Goal: Information Seeking & Learning: Learn about a topic

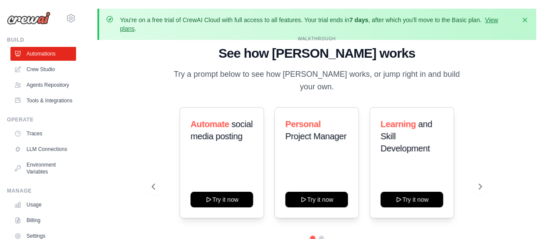
drag, startPoint x: 327, startPoint y: 17, endPoint x: 384, endPoint y: 27, distance: 57.4
click at [383, 27] on p "You're on a free trial of CrewAI Cloud with full access to all features. Your t…" at bounding box center [317, 24] width 395 height 17
click at [384, 31] on p "You're on a free trial of CrewAI Cloud with full access to all features. Your t…" at bounding box center [317, 24] width 395 height 17
drag, startPoint x: 303, startPoint y: 20, endPoint x: 372, endPoint y: 23, distance: 69.2
click at [365, 22] on p "You're on a free trial of CrewAI Cloud with full access to all features. Your t…" at bounding box center [317, 24] width 395 height 17
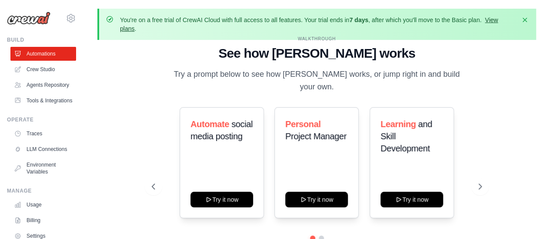
click at [498, 20] on link "View plans" at bounding box center [309, 25] width 378 height 16
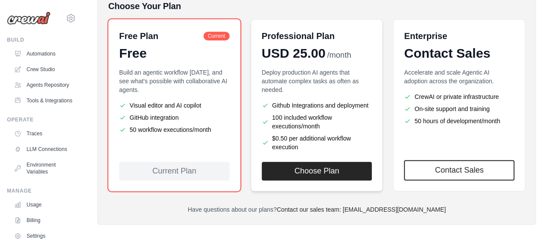
scroll to position [247, 0]
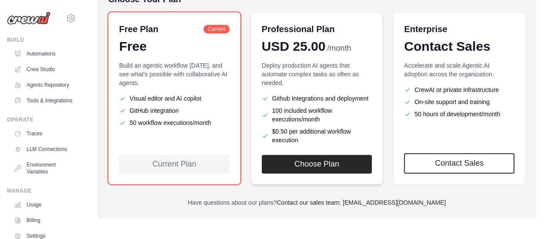
drag, startPoint x: 277, startPoint y: 63, endPoint x: 341, endPoint y: 143, distance: 102.1
click at [341, 143] on div "Deploy production AI agents that automate complex tasks as often as needed. Git…" at bounding box center [317, 102] width 110 height 83
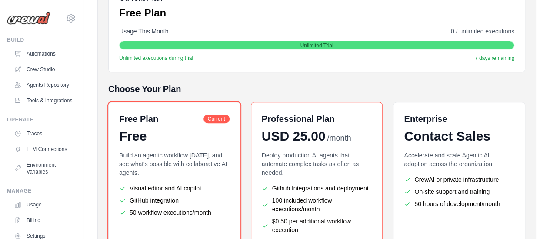
scroll to position [0, 0]
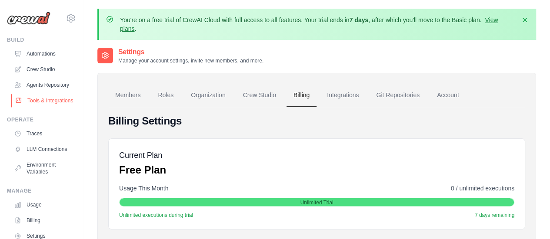
click at [45, 108] on link "Tools & Integrations" at bounding box center [44, 101] width 66 height 14
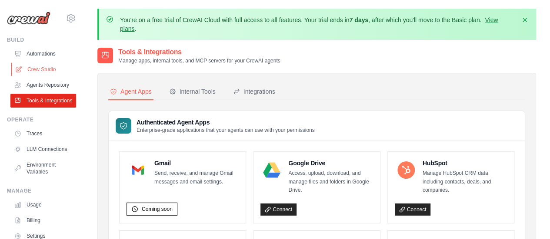
click at [50, 71] on link "Crew Studio" at bounding box center [44, 70] width 66 height 14
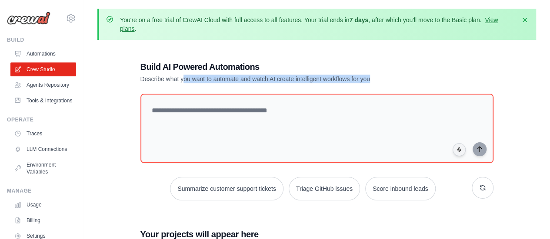
click at [381, 75] on p "Describe what you want to automate and watch AI create intelligent workflows fo…" at bounding box center [286, 79] width 292 height 9
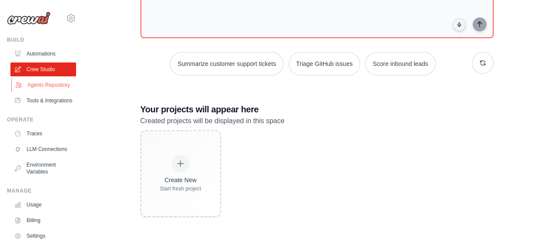
scroll to position [70, 0]
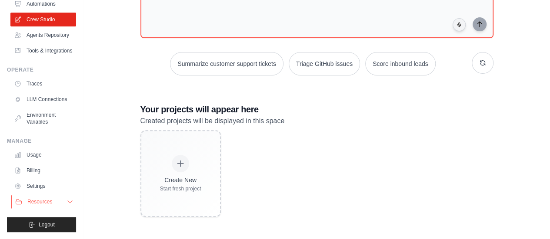
click at [66, 201] on icon at bounding box center [69, 202] width 7 height 7
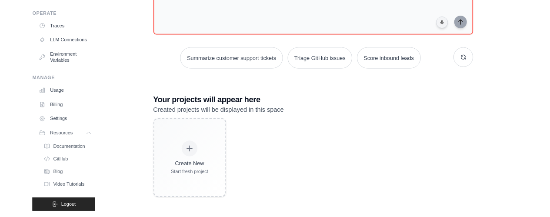
scroll to position [126, 0]
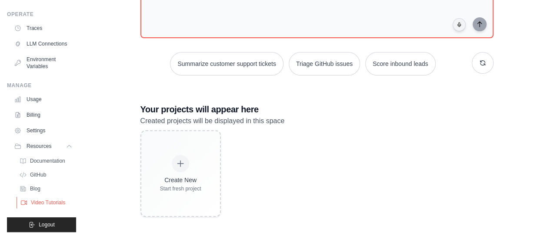
click at [43, 204] on span "Video Tutorials" at bounding box center [48, 202] width 34 height 7
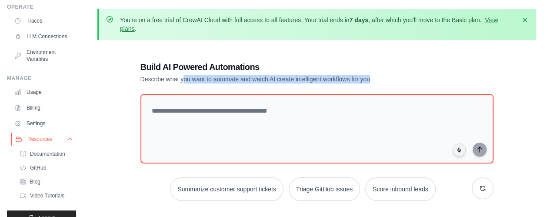
scroll to position [0, 0]
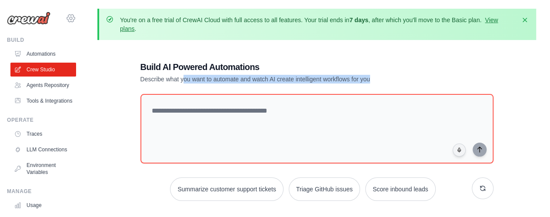
click at [70, 19] on icon at bounding box center [71, 18] width 3 height 3
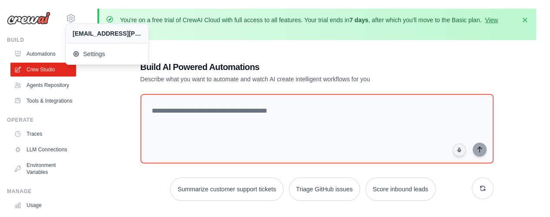
click at [106, 82] on div "Build AI Powered Automations Describe what you want to automate and watch AI cr…" at bounding box center [316, 201] width 438 height 309
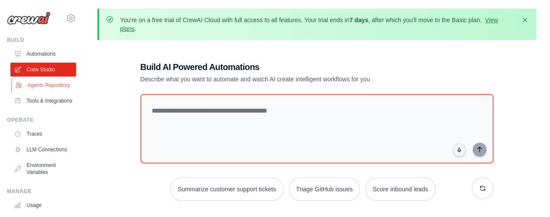
click at [41, 86] on link "Agents Repository" at bounding box center [44, 85] width 66 height 14
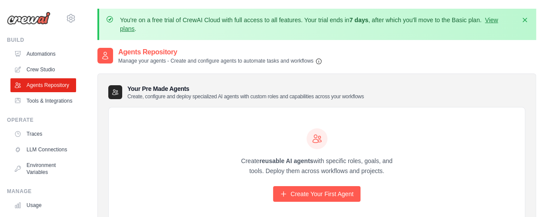
drag, startPoint x: 147, startPoint y: 93, endPoint x: 223, endPoint y: 92, distance: 75.6
click at [223, 92] on h3 "Your Pre Made Agents Create, configure and deploy specialized AI agents with cu…" at bounding box center [245, 92] width 236 height 16
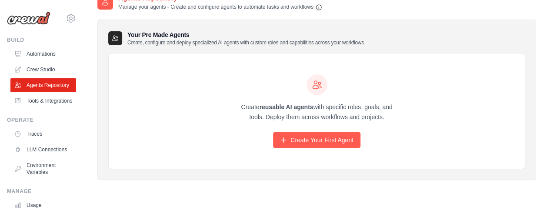
scroll to position [56, 0]
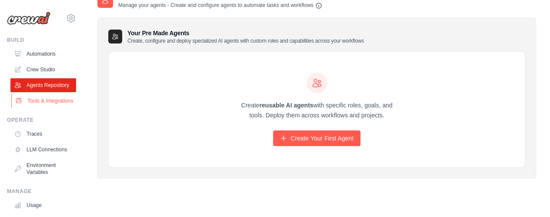
click at [47, 108] on link "Tools & Integrations" at bounding box center [44, 101] width 66 height 14
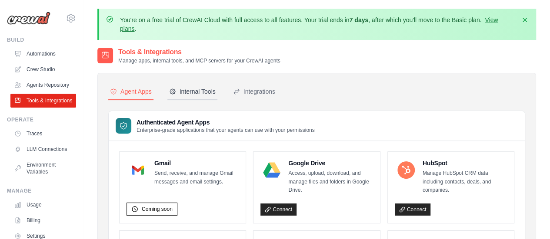
click at [191, 95] on div "Internal Tools" at bounding box center [192, 91] width 47 height 9
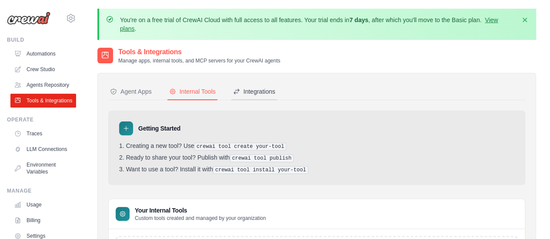
click at [267, 92] on div "Integrations" at bounding box center [254, 91] width 42 height 9
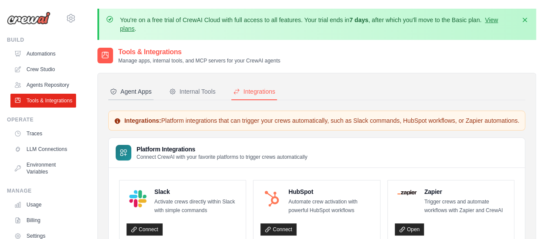
click at [134, 90] on div "Agent Apps" at bounding box center [131, 91] width 42 height 9
